Goal: Task Accomplishment & Management: Use online tool/utility

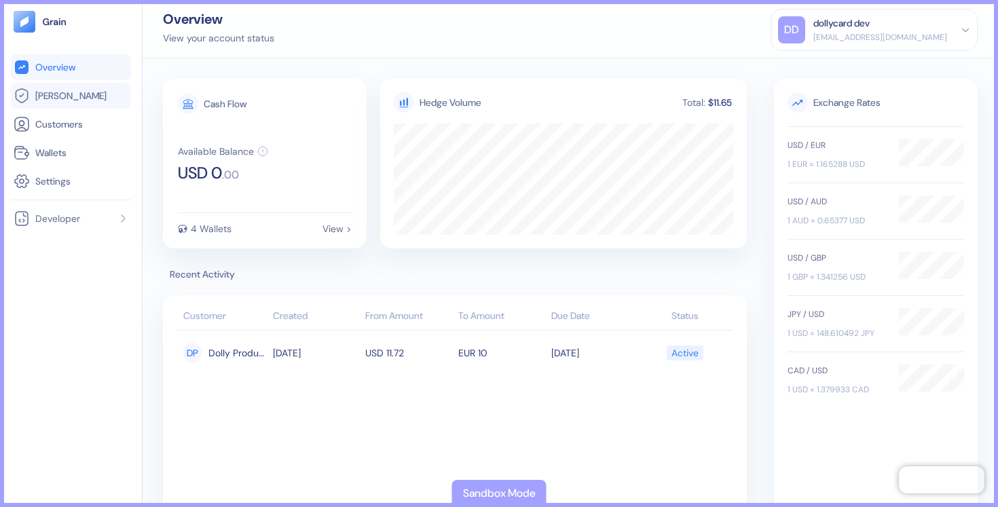
click at [69, 96] on link "[PERSON_NAME]" at bounding box center [71, 96] width 115 height 16
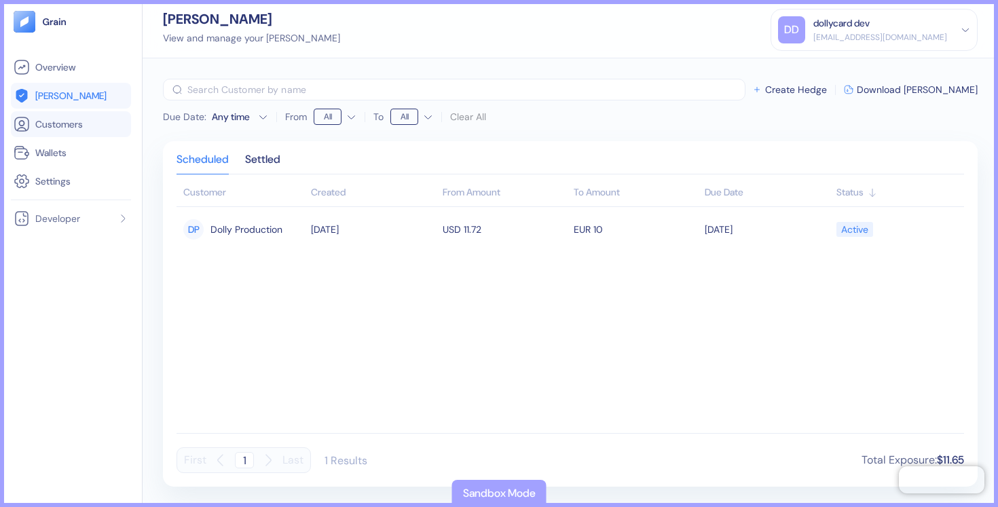
click at [70, 127] on span "Customers" at bounding box center [59, 124] width 48 height 14
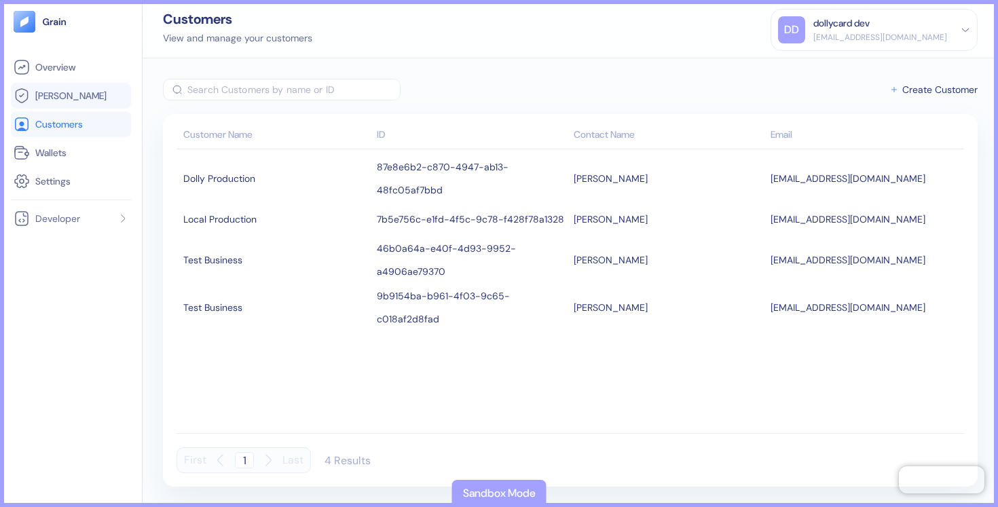
click at [60, 103] on link "[PERSON_NAME]" at bounding box center [71, 96] width 115 height 16
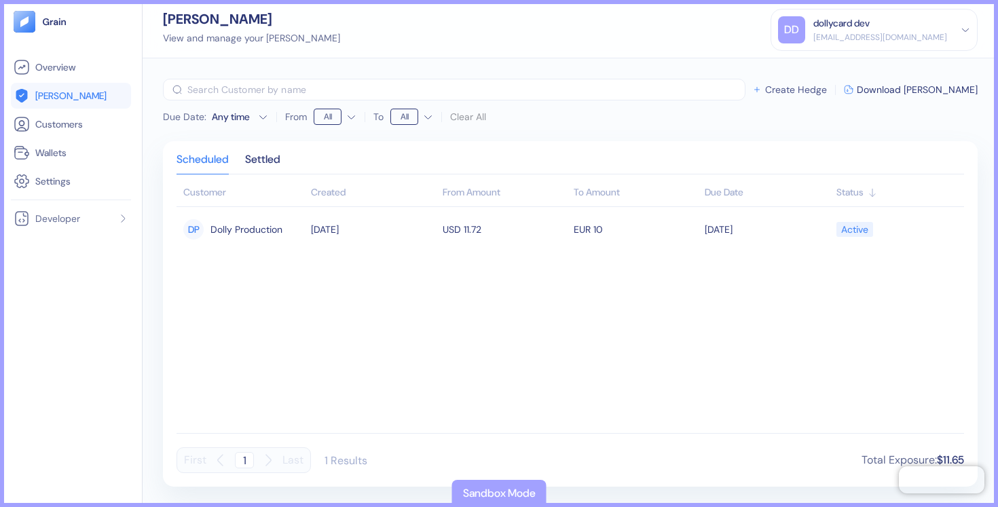
click at [827, 90] on span "Create Hedge" at bounding box center [796, 90] width 62 height 10
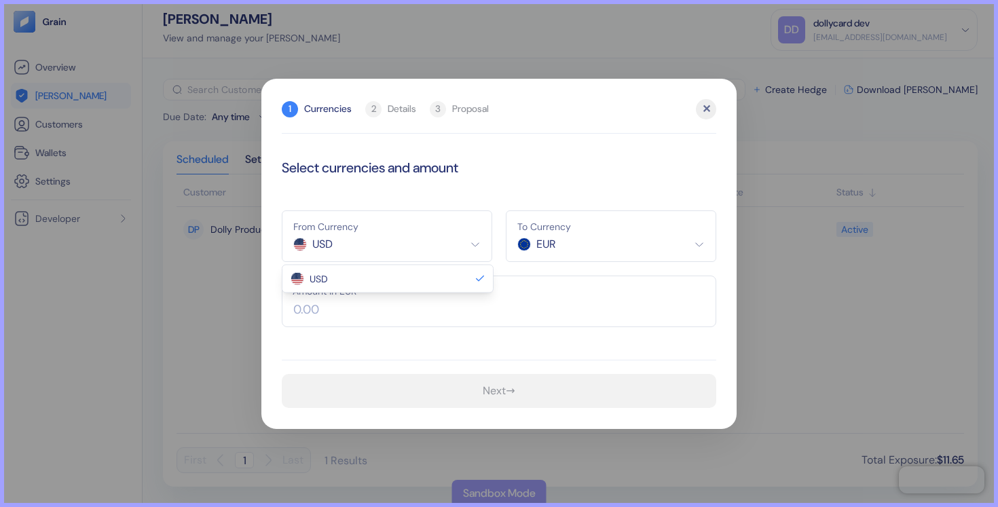
click at [451, 246] on html "Pingdom Check: App Online Overview [PERSON_NAME] Customers Wallets Settings Dev…" at bounding box center [499, 253] width 998 height 507
click at [578, 237] on html "Pingdom Check: App Online Overview [PERSON_NAME] Customers Wallets Settings Dev…" at bounding box center [499, 253] width 998 height 507
click at [702, 112] on html "Pingdom Check: App Online Overview [PERSON_NAME] Customers Wallets Settings Dev…" at bounding box center [499, 253] width 998 height 507
click at [662, 257] on html "Pingdom Check: App Online Overview [PERSON_NAME] Customers Wallets Settings Dev…" at bounding box center [499, 253] width 998 height 507
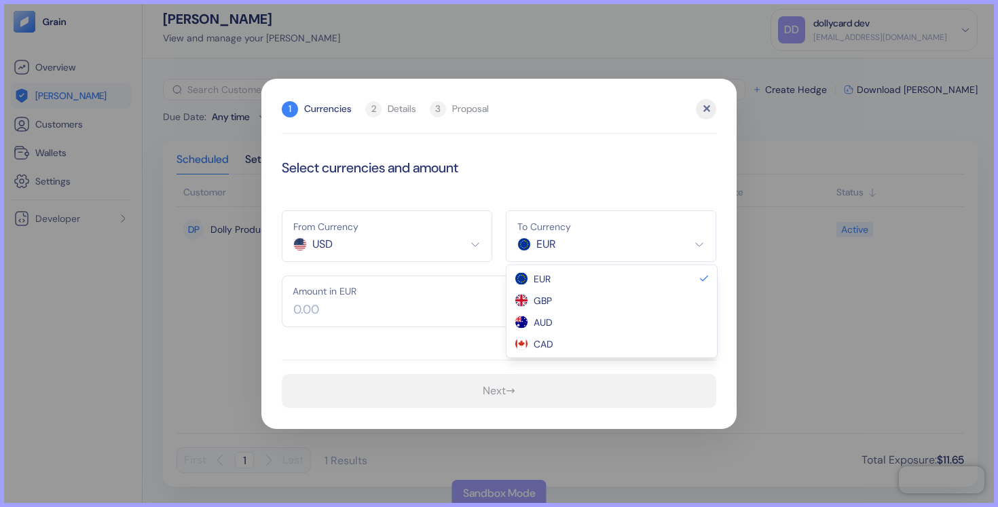
click at [702, 115] on html "Pingdom Check: App Online Overview [PERSON_NAME] Customers Wallets Settings Dev…" at bounding box center [499, 253] width 998 height 507
click at [586, 250] on html "Pingdom Check: App Online Overview [PERSON_NAME] Customers Wallets Settings Dev…" at bounding box center [499, 253] width 998 height 507
click at [588, 251] on html "Pingdom Check: App Online Overview [PERSON_NAME] Customers Wallets Settings Dev…" at bounding box center [499, 253] width 998 height 507
select select "CAD"
